Goal: Task Accomplishment & Management: Manage account settings

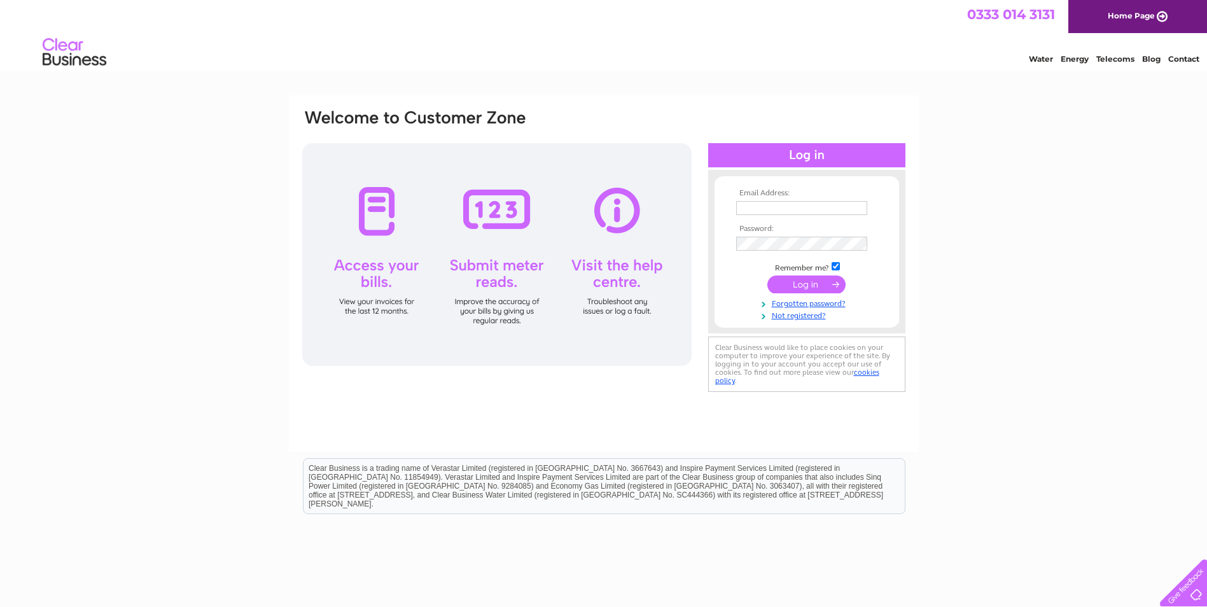
type input "[EMAIL_ADDRESS][DOMAIN_NAME]"
click at [799, 287] on input "submit" at bounding box center [806, 285] width 78 height 18
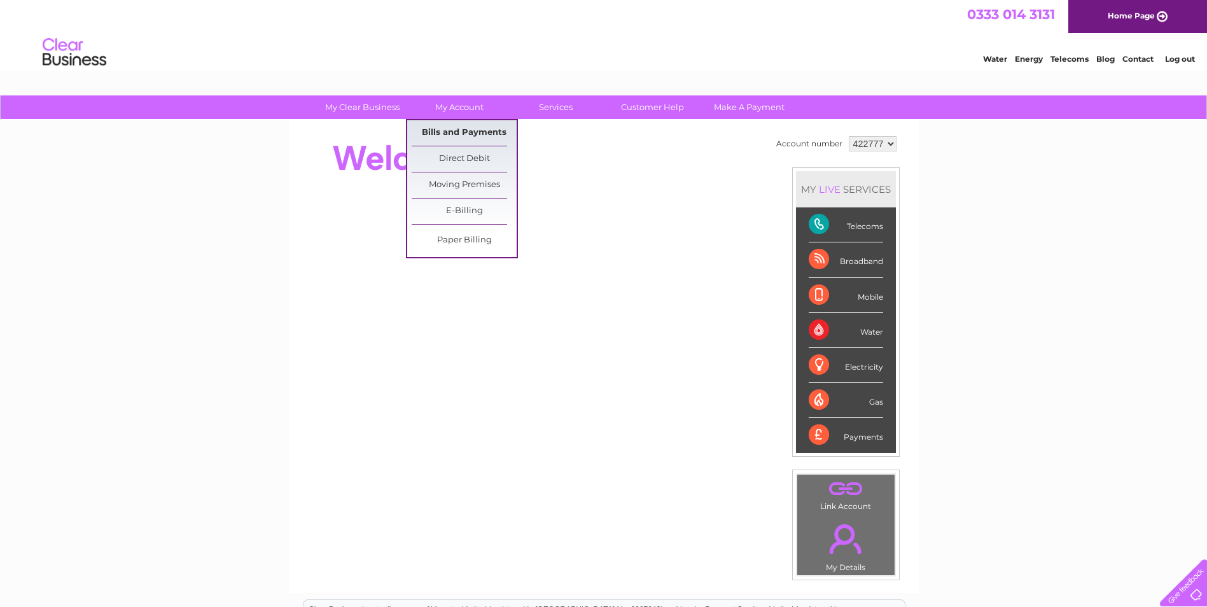
click at [466, 132] on link "Bills and Payments" at bounding box center [464, 132] width 105 height 25
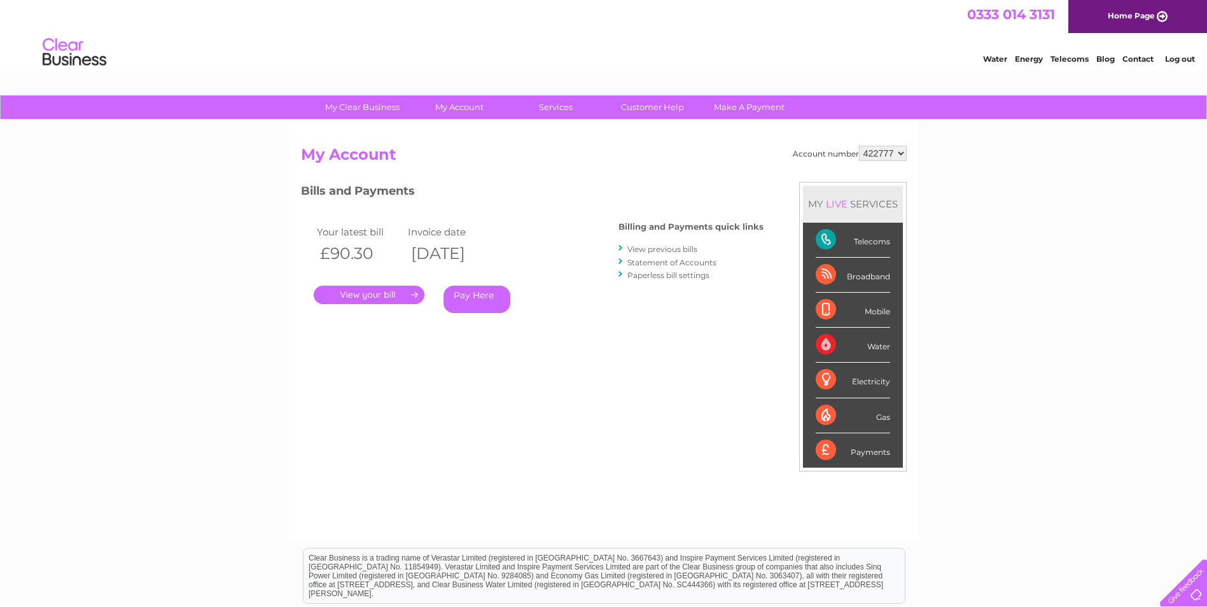
click at [393, 298] on link "." at bounding box center [369, 295] width 111 height 18
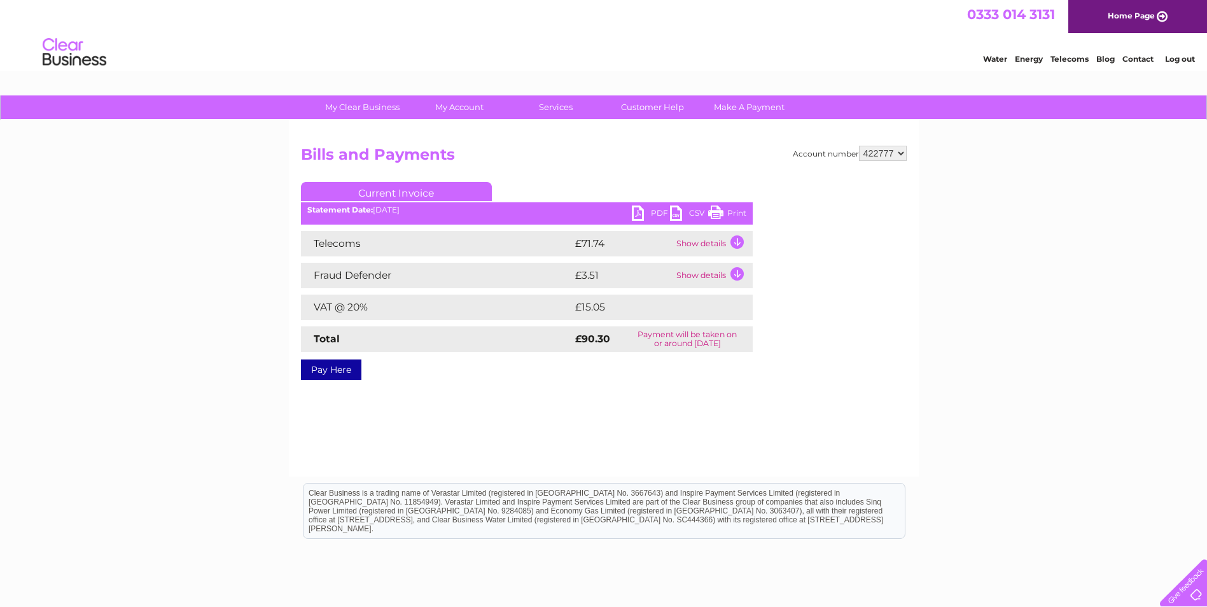
click at [643, 214] on link "PDF" at bounding box center [651, 215] width 38 height 18
